Goal: Find contact information: Find contact information

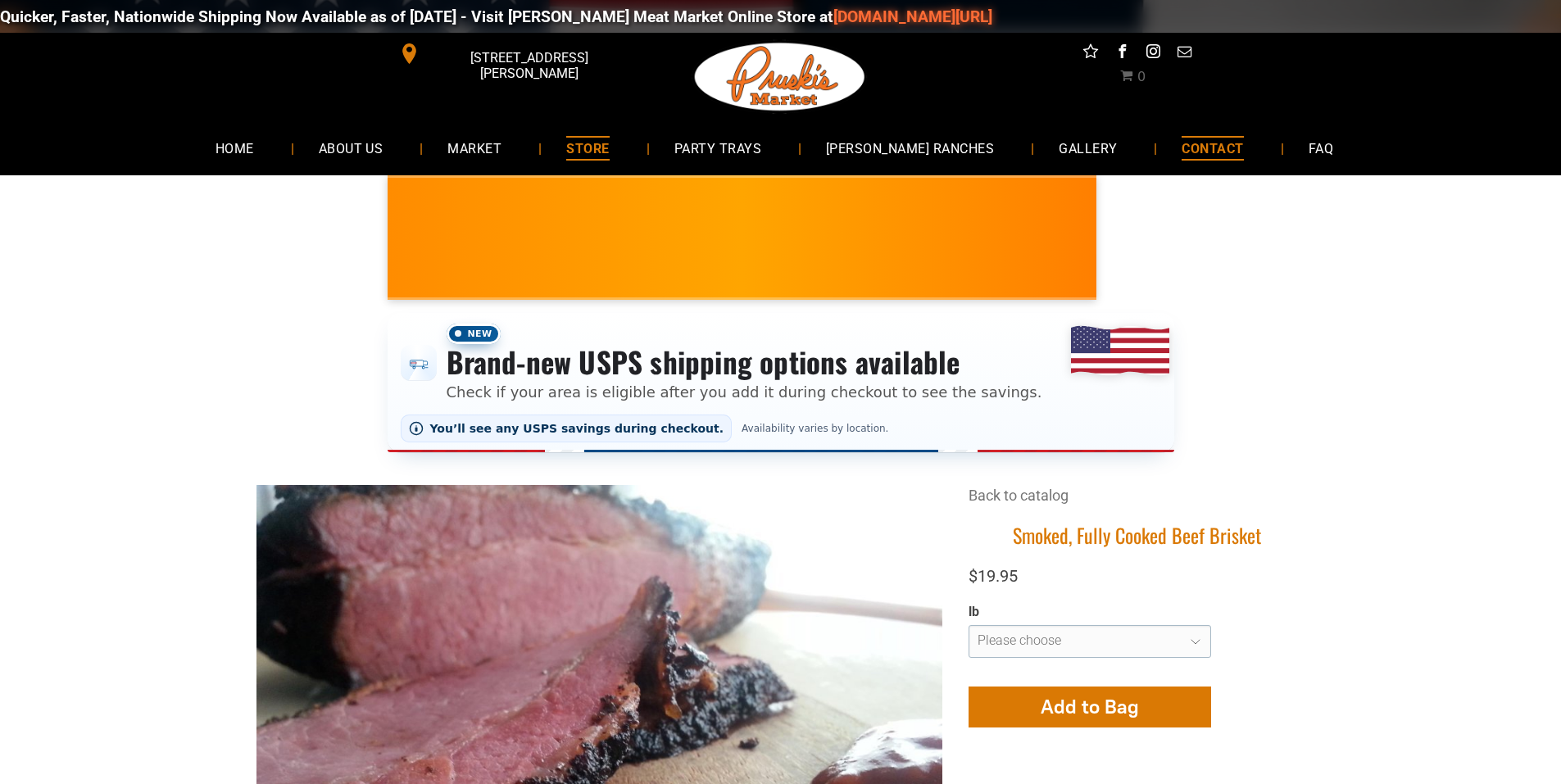
click at [1181, 140] on span "CONTACT" at bounding box center [1212, 148] width 61 height 24
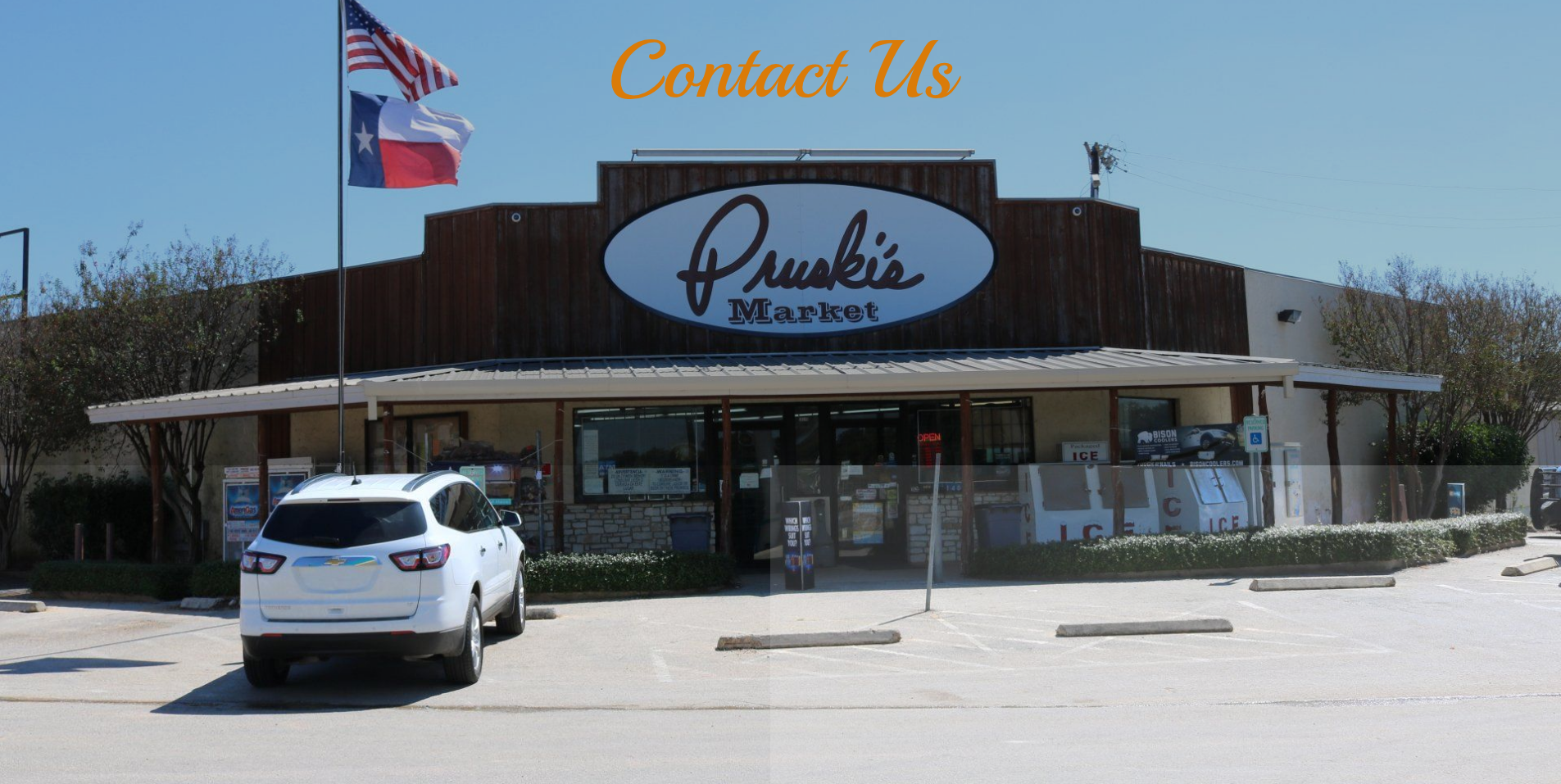
scroll to position [656, 0]
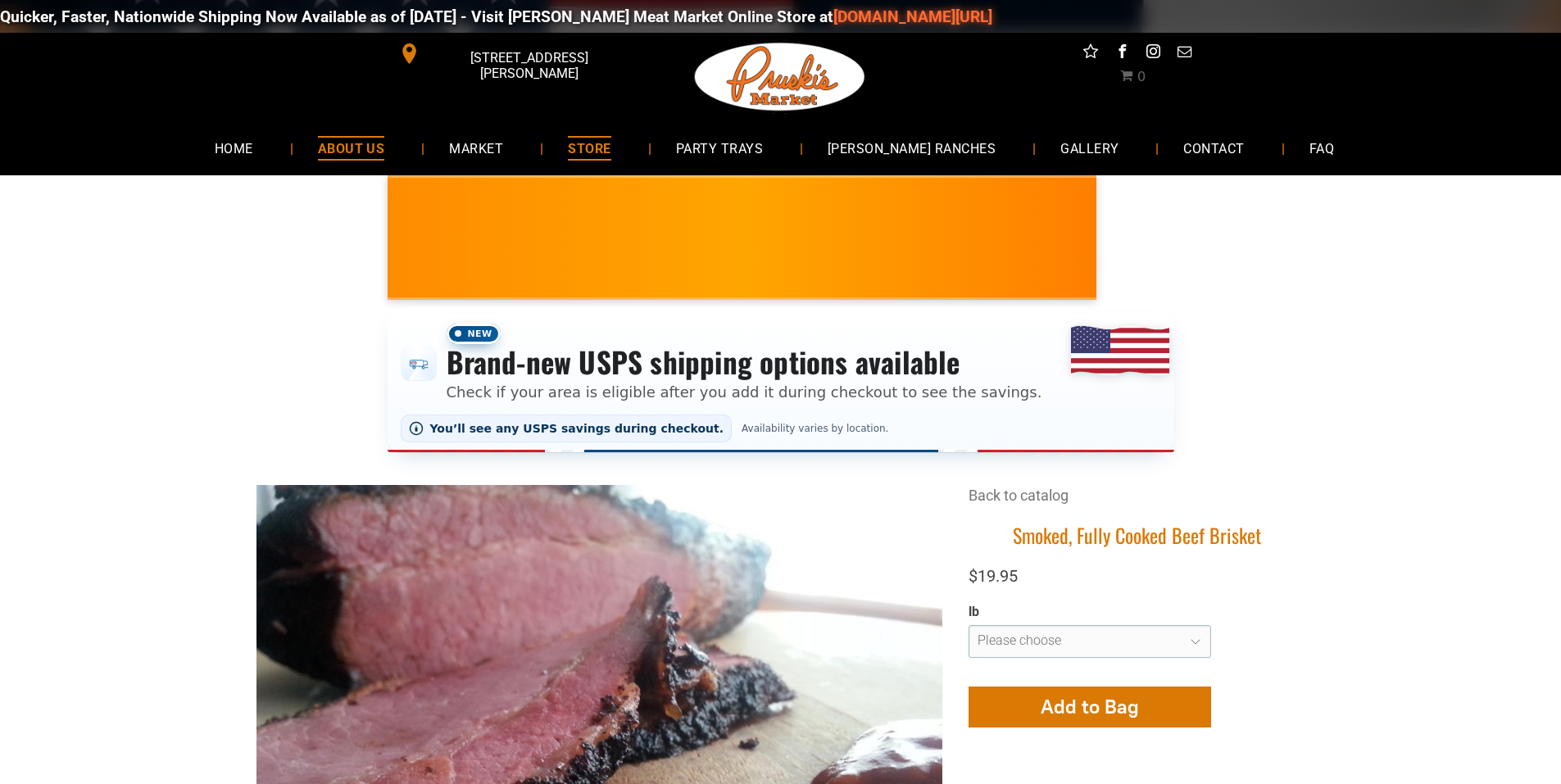
click at [374, 150] on span "ABOUT US" at bounding box center [351, 148] width 67 height 24
